Goal: Task Accomplishment & Management: Complete application form

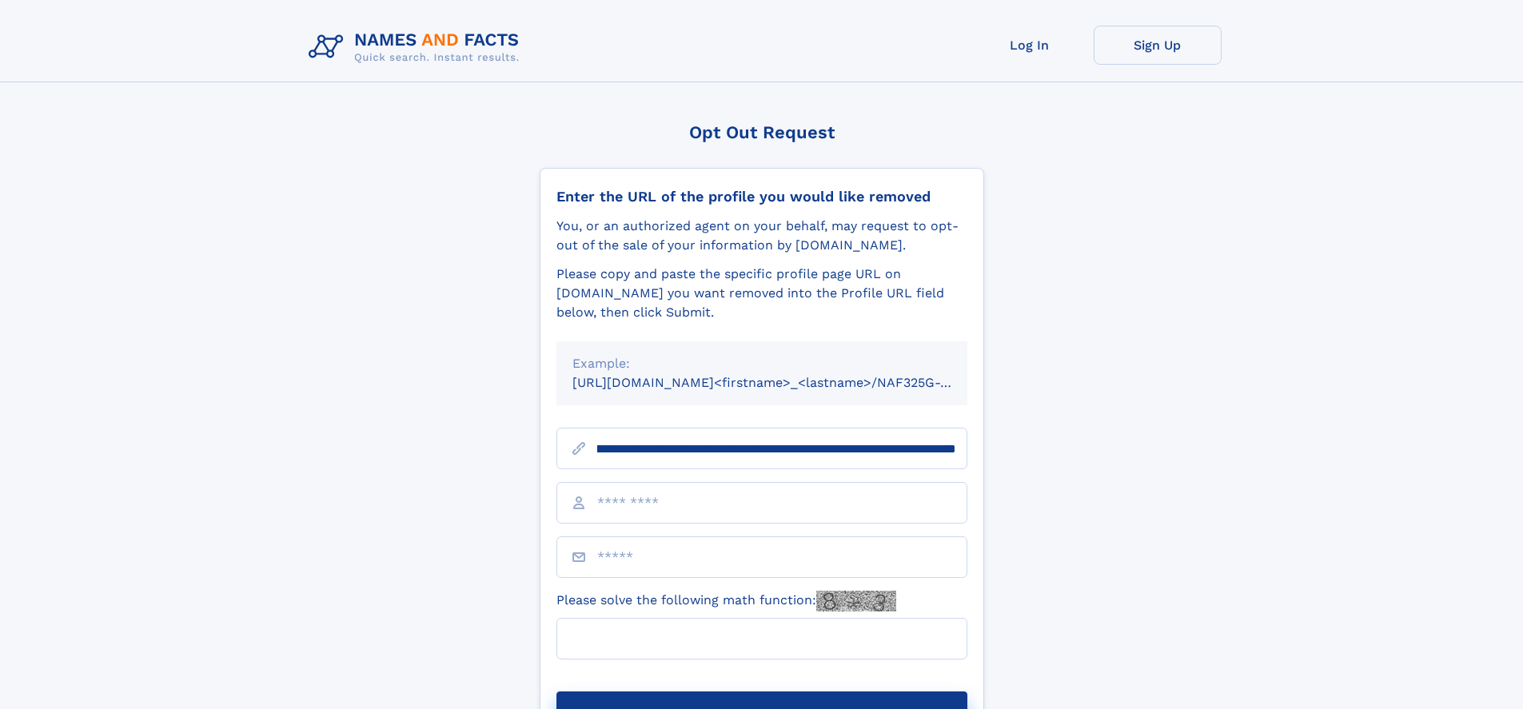
scroll to position [0, 192]
type input "**********"
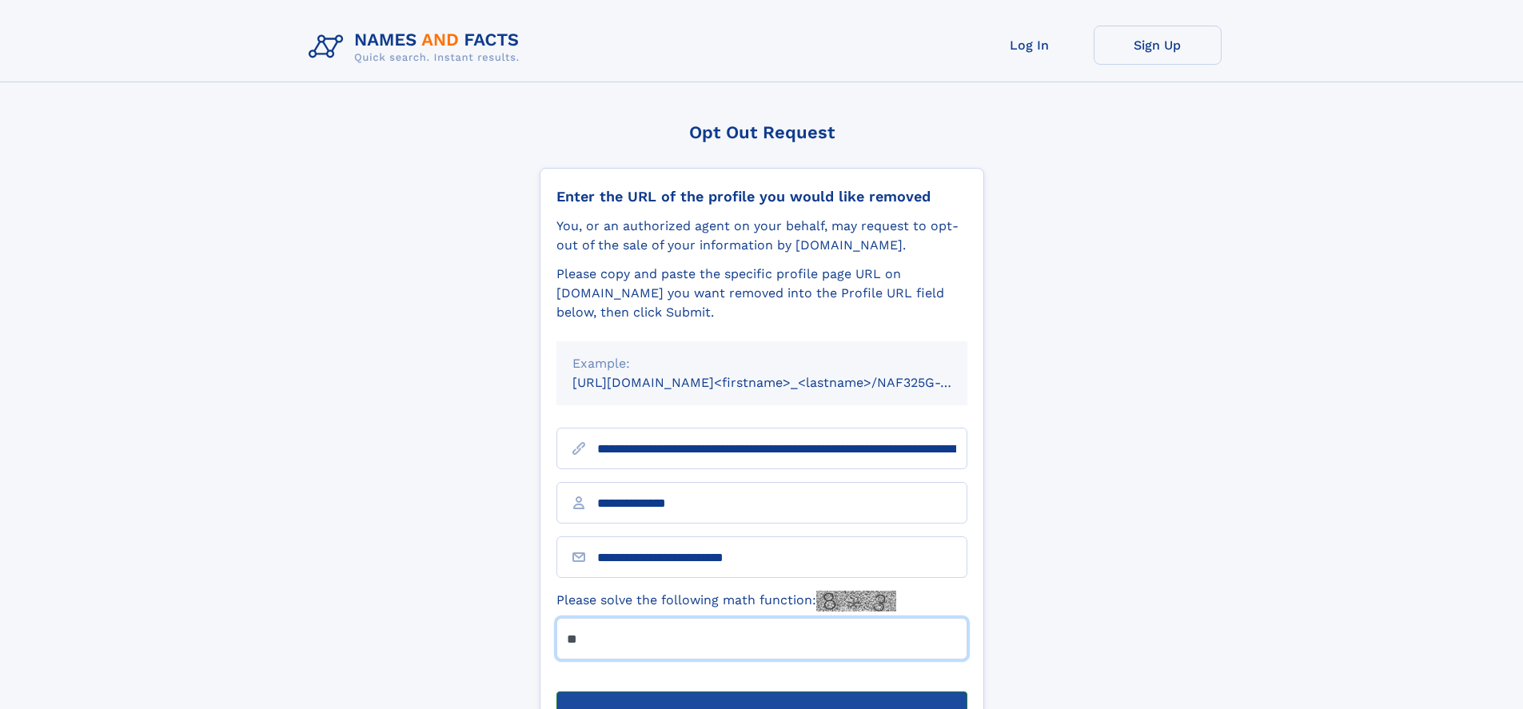
type input "**"
click at [761, 692] on button "Submit Opt Out Request" at bounding box center [761, 717] width 411 height 51
